Goal: Transaction & Acquisition: Purchase product/service

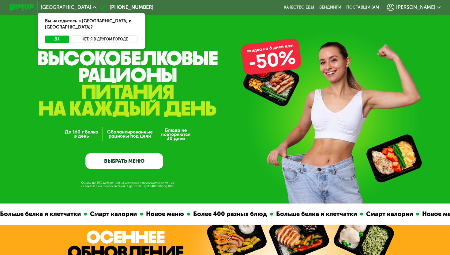
click at [104, 36] on button "Нет, я в другом городе" at bounding box center [105, 40] width 66 height 8
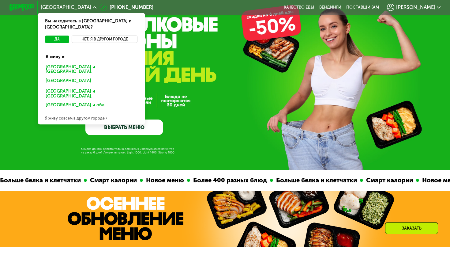
scroll to position [32, 0]
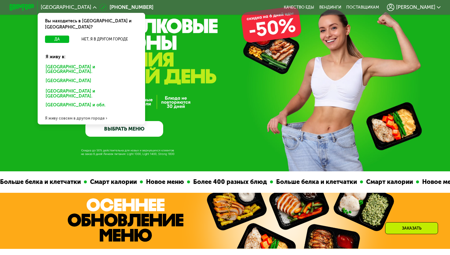
click at [71, 112] on div "Я живу совсем в другом городе" at bounding box center [92, 118] width 108 height 13
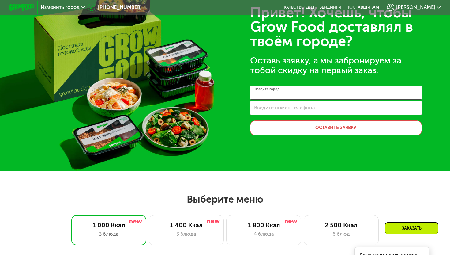
click at [304, 92] on input "Введите город" at bounding box center [336, 92] width 172 height 14
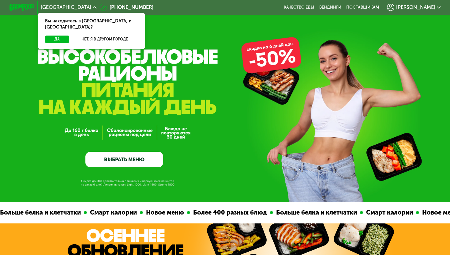
scroll to position [3, 0]
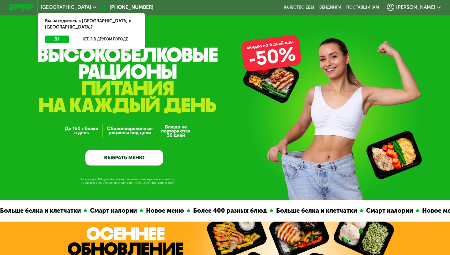
click at [131, 158] on link "ВЫБРАТЬ МЕНЮ" at bounding box center [124, 158] width 78 height 16
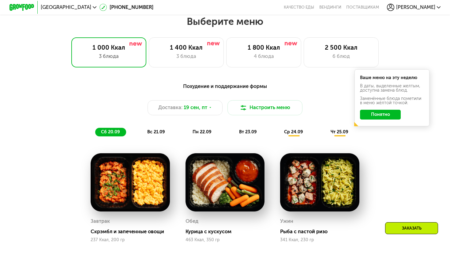
scroll to position [397, 0]
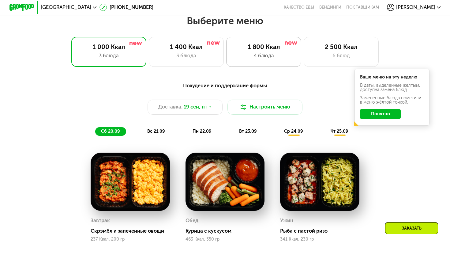
click at [247, 63] on div "1 800 Ккал 4 блюда" at bounding box center [263, 52] width 75 height 30
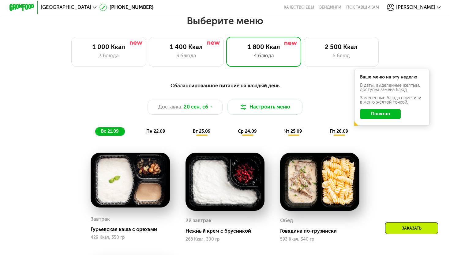
click at [154, 134] on div "пн 22.09" at bounding box center [156, 131] width 31 height 9
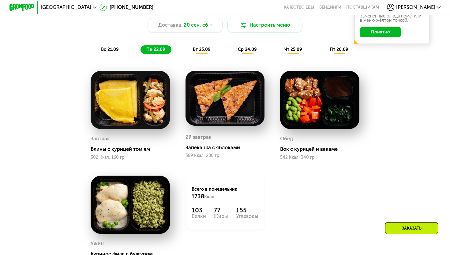
scroll to position [478, 0]
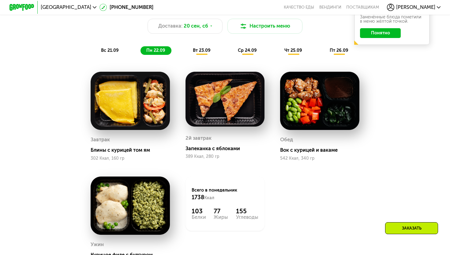
click at [203, 49] on span "вт 23.09" at bounding box center [202, 50] width 18 height 5
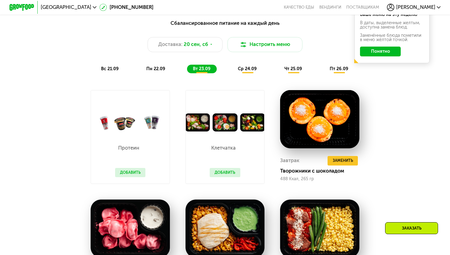
scroll to position [425, 0]
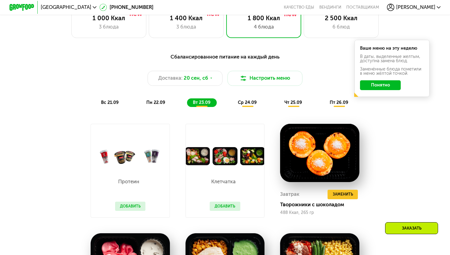
click at [247, 99] on div "ср 24.09" at bounding box center [247, 102] width 31 height 9
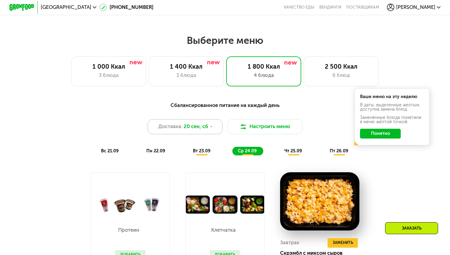
scroll to position [376, 0]
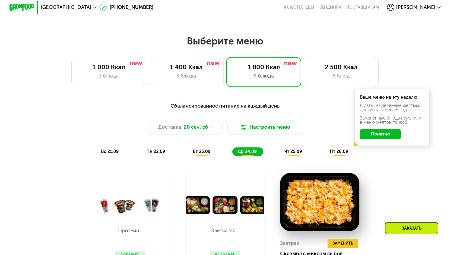
click at [150, 153] on span "пн 22.09" at bounding box center [155, 151] width 19 height 5
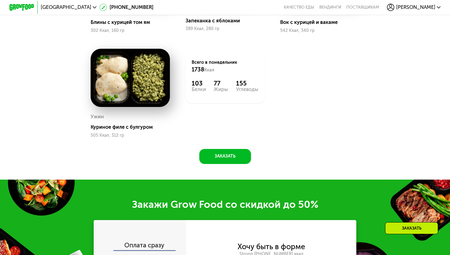
scroll to position [605, 0]
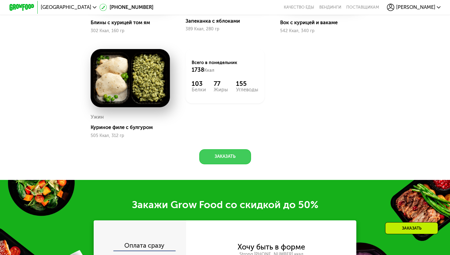
click at [227, 156] on button "Заказать" at bounding box center [225, 156] width 52 height 15
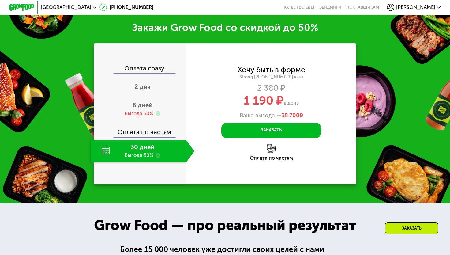
scroll to position [784, 0]
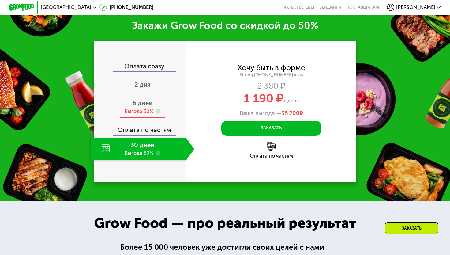
click at [144, 106] on span "6 дней" at bounding box center [143, 102] width 20 height 7
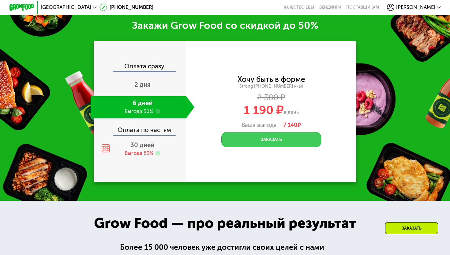
click at [249, 135] on button "Заказать" at bounding box center [271, 139] width 100 height 15
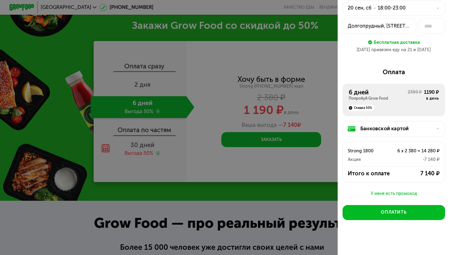
scroll to position [33, 0]
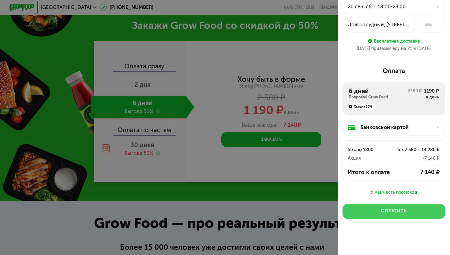
click at [373, 204] on button "Оплатить" at bounding box center [394, 211] width 103 height 15
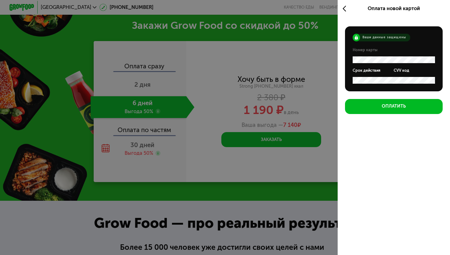
scroll to position [0, 0]
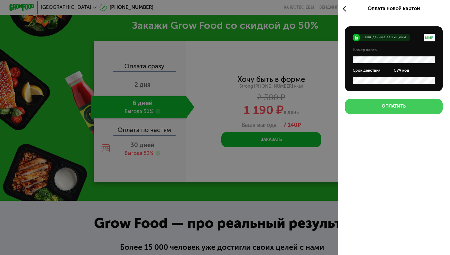
click at [400, 107] on div "Оплатить" at bounding box center [394, 106] width 24 height 6
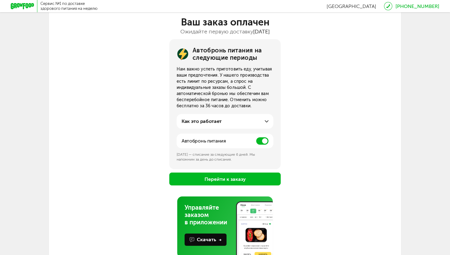
scroll to position [47, 0]
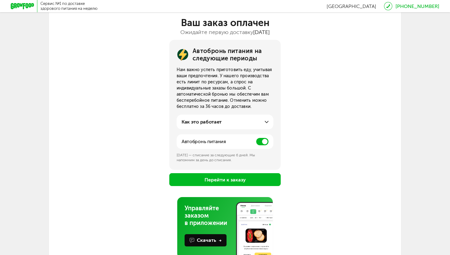
click at [262, 139] on span at bounding box center [262, 141] width 12 height 7
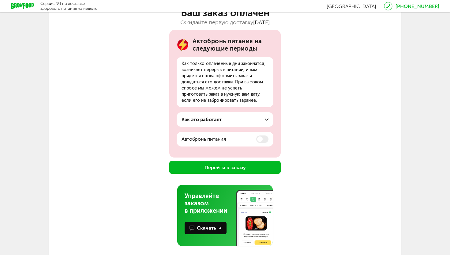
scroll to position [58, 0]
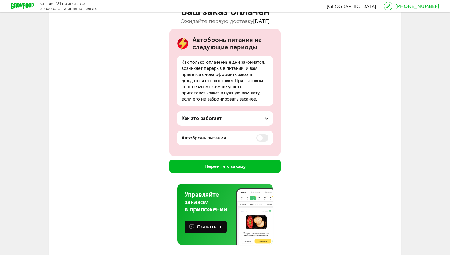
click at [244, 172] on div "Ваш заказ оплачен Ожидайте первую доставку 20 сен., сб Автобронь питания на сле…" at bounding box center [225, 118] width 352 height 259
click at [244, 167] on button "Перейти к заказу" at bounding box center [224, 166] width 111 height 13
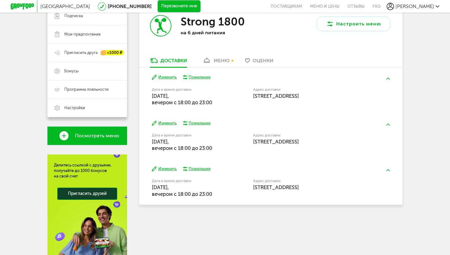
scroll to position [114, 0]
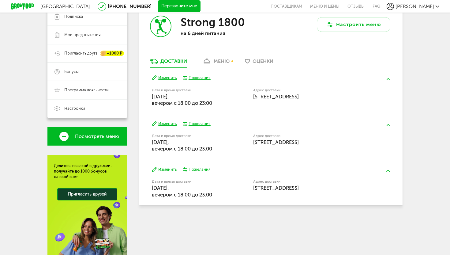
click at [169, 78] on button "Изменить" at bounding box center [164, 78] width 25 height 6
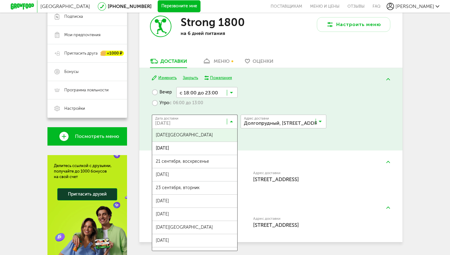
click at [230, 120] on icon at bounding box center [231, 123] width 3 height 6
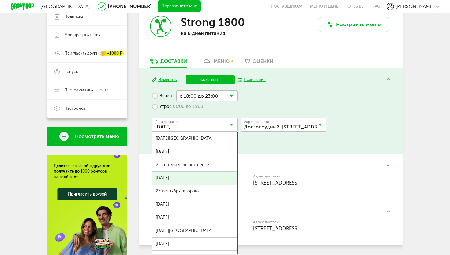
click at [202, 175] on span "22 сентября, понедельник" at bounding box center [194, 178] width 85 height 13
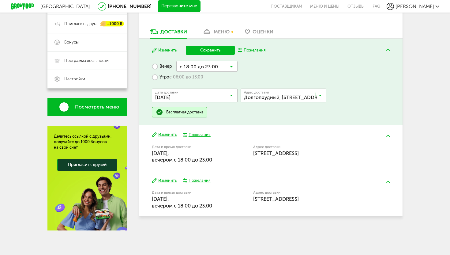
scroll to position [143, 0]
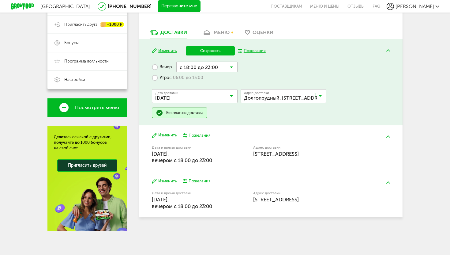
click at [215, 52] on button "Сохранить" at bounding box center [210, 50] width 49 height 9
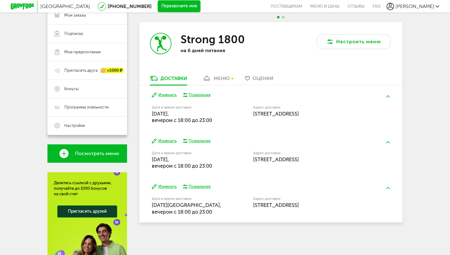
scroll to position [98, 0]
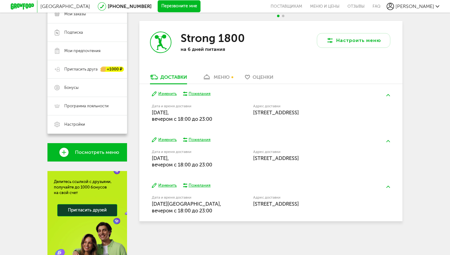
click at [224, 76] on div "меню" at bounding box center [222, 77] width 16 height 6
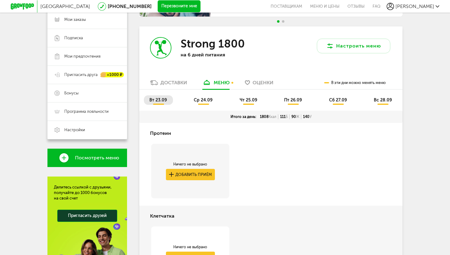
scroll to position [94, 0]
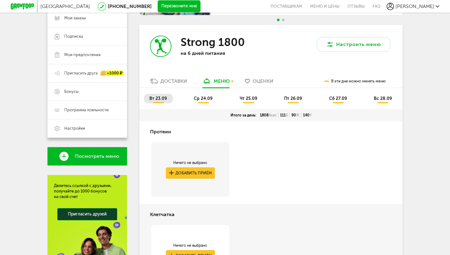
click at [164, 81] on div "Доставки" at bounding box center [174, 81] width 27 height 6
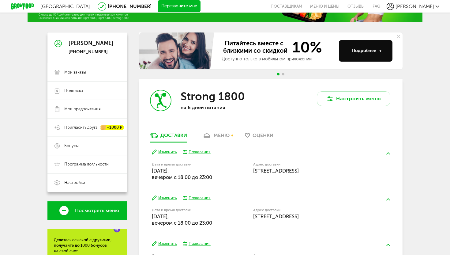
scroll to position [38, 0]
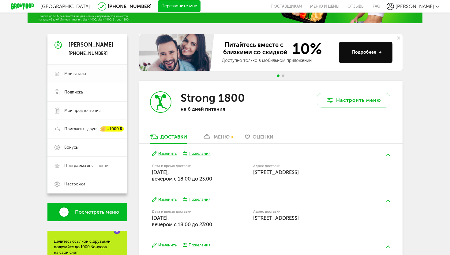
click at [88, 77] on link "Мои заказы" at bounding box center [87, 74] width 80 height 18
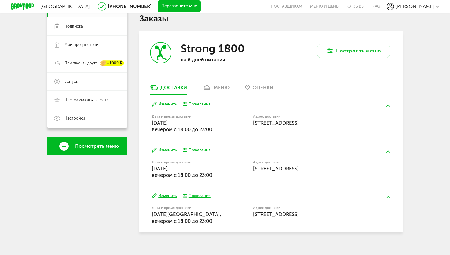
scroll to position [104, 0]
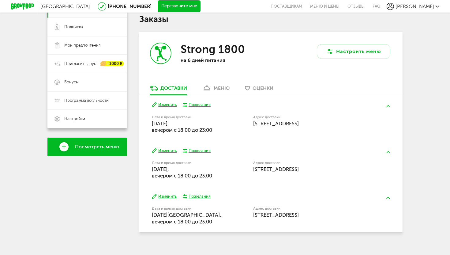
click at [206, 107] on div "Пожелания" at bounding box center [200, 105] width 22 height 6
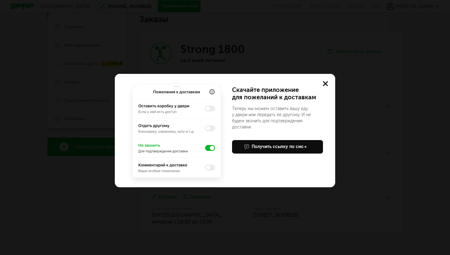
click at [210, 126] on img at bounding box center [176, 133] width 103 height 107
click at [210, 127] on img at bounding box center [176, 133] width 103 height 107
click at [326, 83] on use at bounding box center [325, 83] width 5 height 5
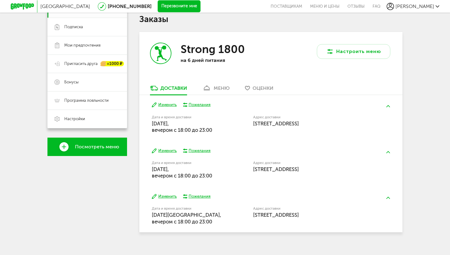
click at [167, 152] on button "Изменить" at bounding box center [164, 151] width 25 height 6
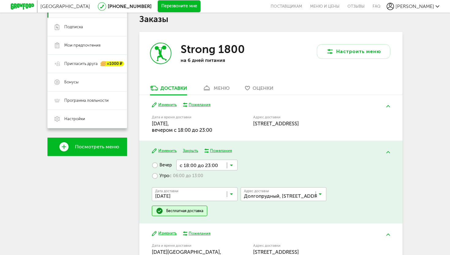
scroll to position [129, 0]
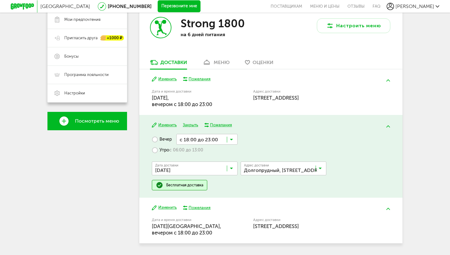
click at [221, 125] on div "Пожелания" at bounding box center [221, 125] width 22 height 6
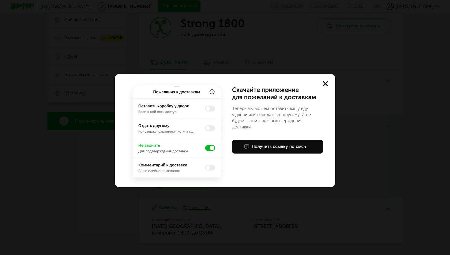
click at [211, 107] on img at bounding box center [176, 133] width 103 height 107
click at [212, 94] on img at bounding box center [176, 133] width 103 height 107
click at [214, 115] on img at bounding box center [176, 133] width 103 height 107
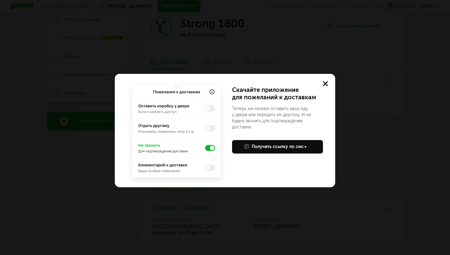
drag, startPoint x: 326, startPoint y: 85, endPoint x: 297, endPoint y: 144, distance: 65.5
click at [299, 146] on div "Учтем ваши пожелания в приложении Скачайте приложение для пожеланий к доставкам…" at bounding box center [225, 130] width 221 height 113
click at [325, 81] on icon at bounding box center [325, 83] width 5 height 5
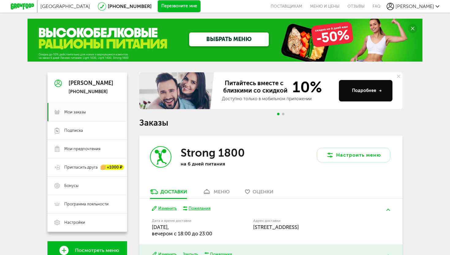
scroll to position [0, 0]
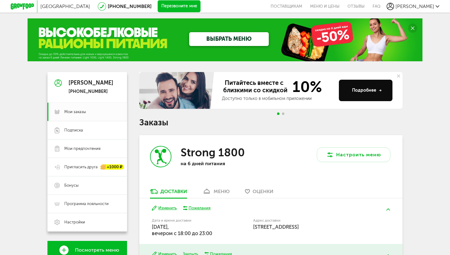
click at [222, 37] on link "ВЫБРАТЬ МЕНЮ" at bounding box center [229, 39] width 80 height 14
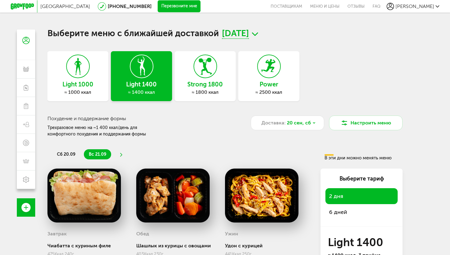
click at [77, 74] on icon at bounding box center [78, 66] width 22 height 23
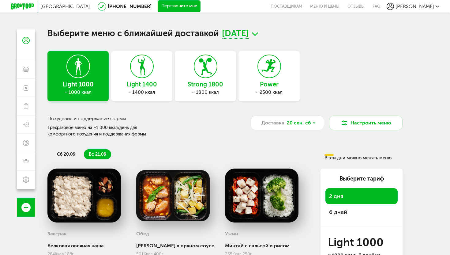
click at [155, 81] on h3 "Light 1400" at bounding box center [141, 84] width 61 height 7
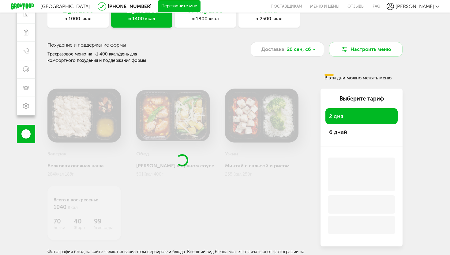
scroll to position [70, 0]
